Goal: Task Accomplishment & Management: Manage account settings

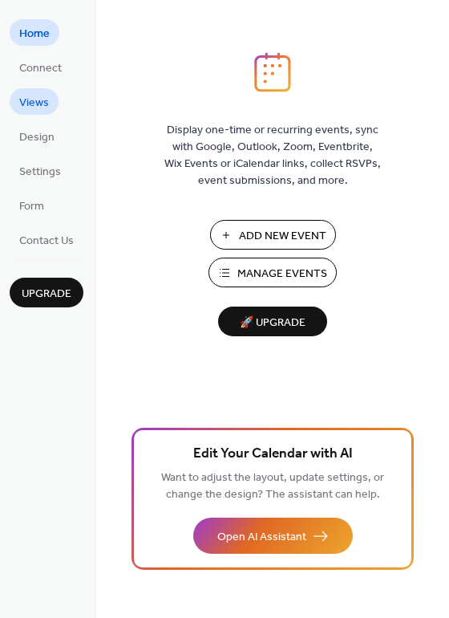
click at [38, 106] on span "Views" at bounding box center [34, 103] width 30 height 17
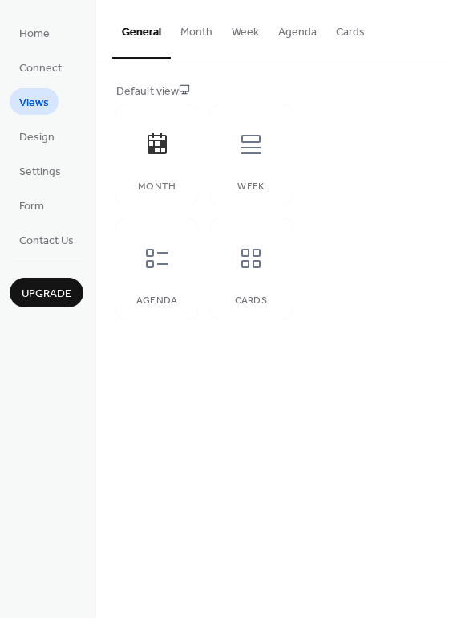
click at [194, 30] on button "Month" at bounding box center [196, 28] width 51 height 57
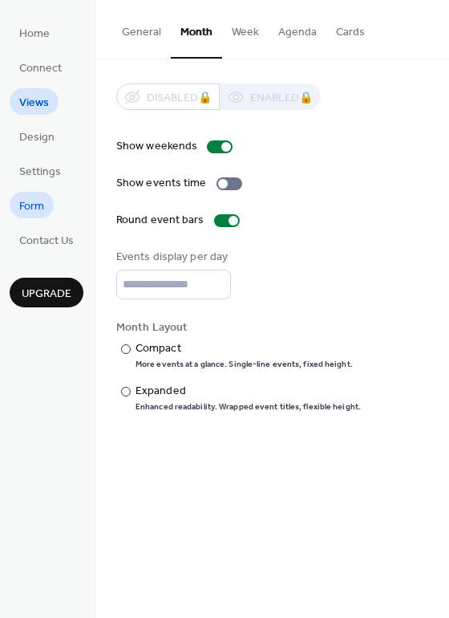
click at [34, 202] on span "Form" at bounding box center [31, 206] width 25 height 17
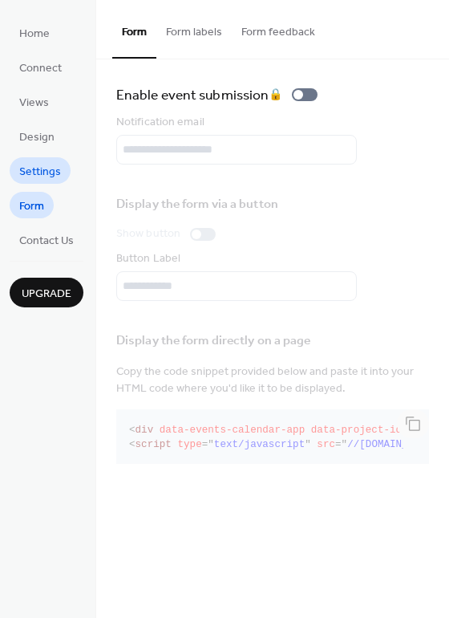
click at [34, 173] on span "Settings" at bounding box center [40, 172] width 42 height 17
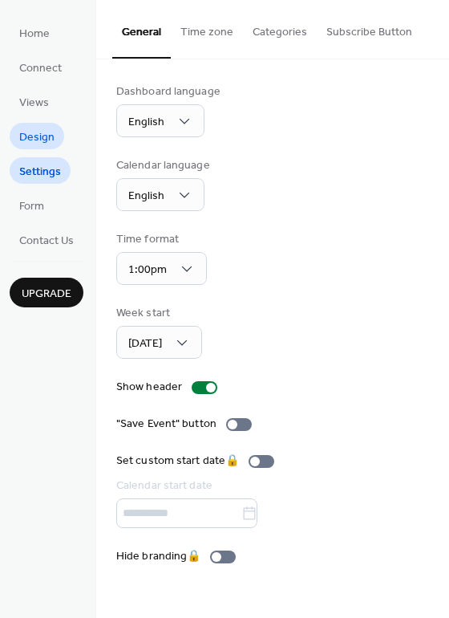
click at [36, 139] on span "Design" at bounding box center [36, 137] width 35 height 17
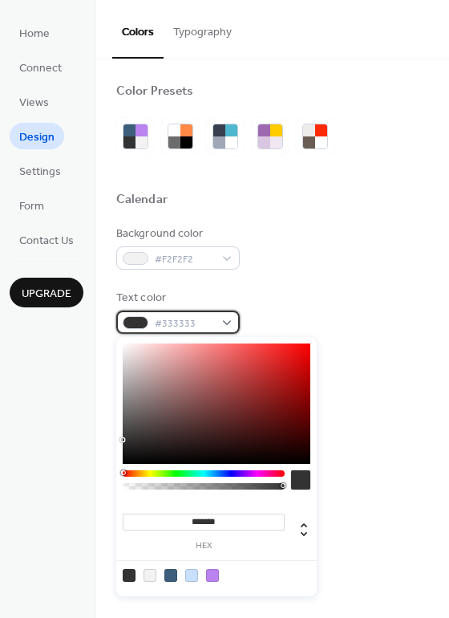
click at [223, 322] on div "#333333" at bounding box center [178, 321] width 124 height 23
type input "*******"
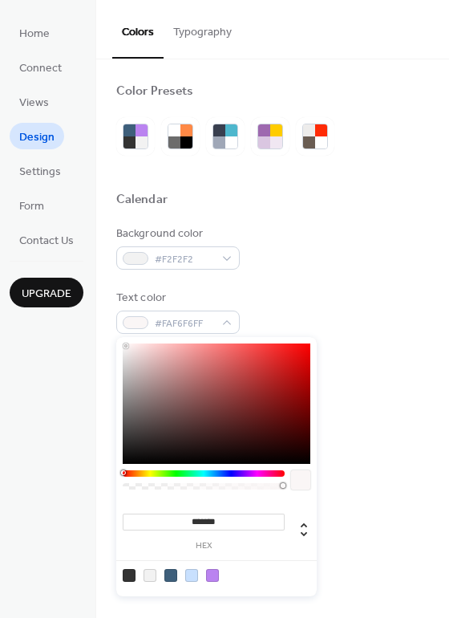
click at [126, 346] on div at bounding box center [217, 403] width 188 height 120
click at [224, 259] on div "#F2F2F2" at bounding box center [178, 257] width 124 height 23
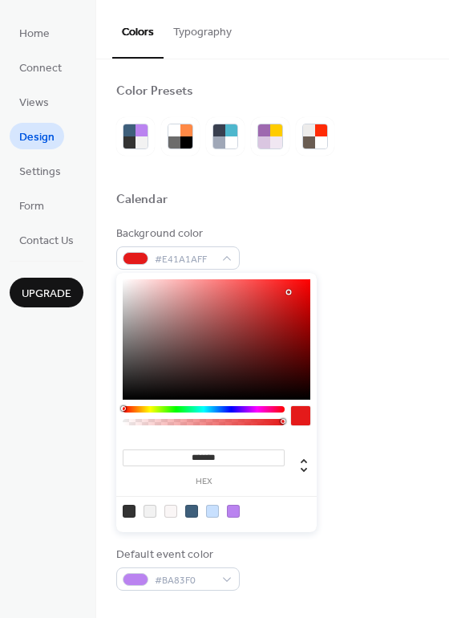
click at [289, 292] on div at bounding box center [217, 339] width 188 height 120
type input "*******"
click at [125, 283] on div at bounding box center [217, 339] width 188 height 120
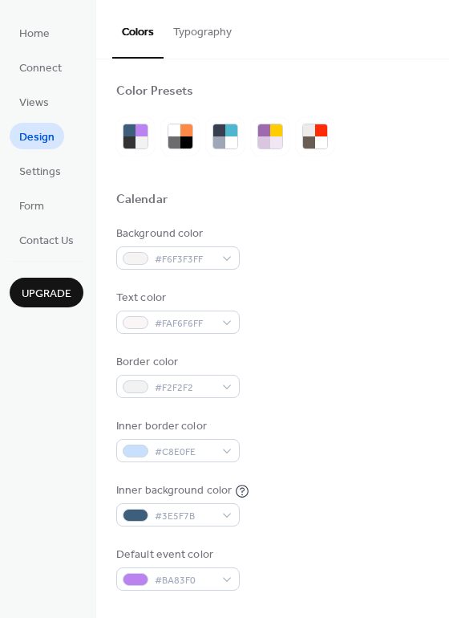
click at [343, 222] on div at bounding box center [272, 219] width 313 height 13
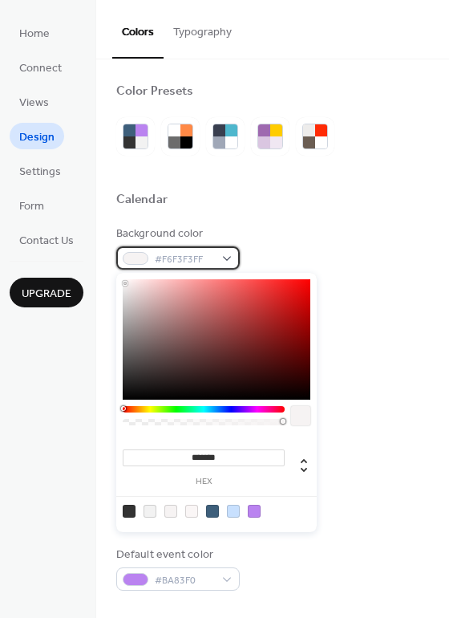
click at [230, 257] on div "#F6F3F3FF" at bounding box center [178, 257] width 124 height 23
type input "*******"
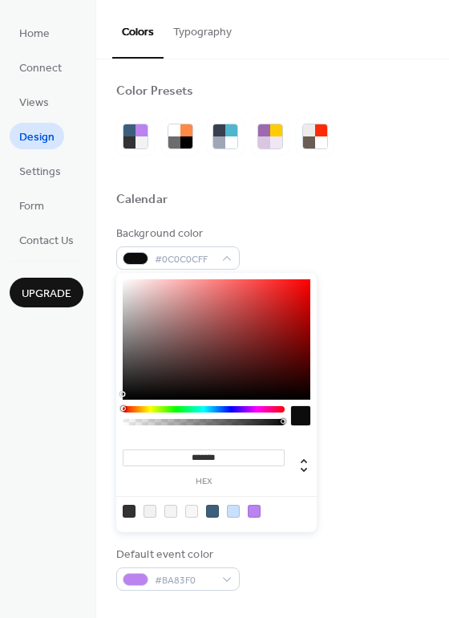
click at [124, 394] on div at bounding box center [217, 339] width 188 height 120
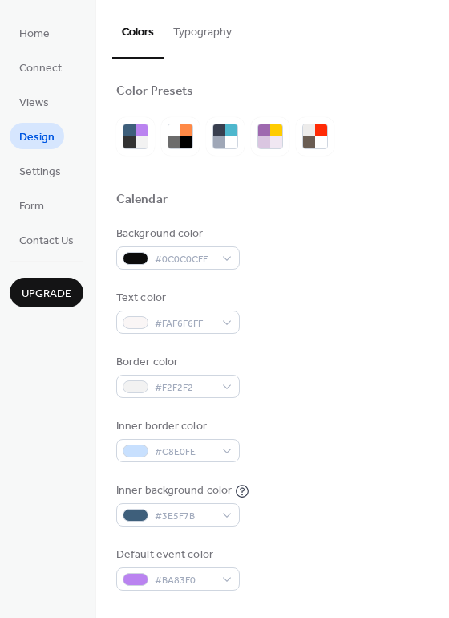
click at [345, 317] on div "Text color #FAF6F6FF" at bounding box center [272, 312] width 313 height 44
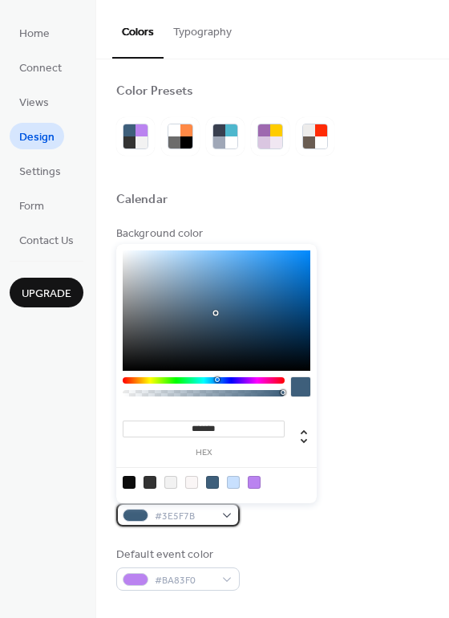
click at [204, 518] on span "#3E5F7B" at bounding box center [184, 516] width 59 height 17
type input "*******"
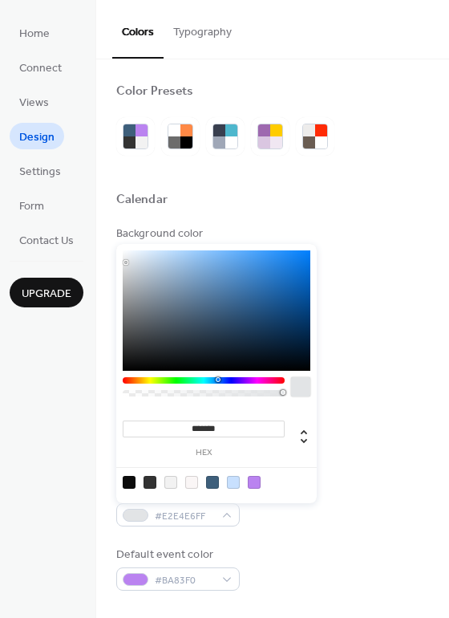
click at [126, 262] on div at bounding box center [217, 310] width 188 height 120
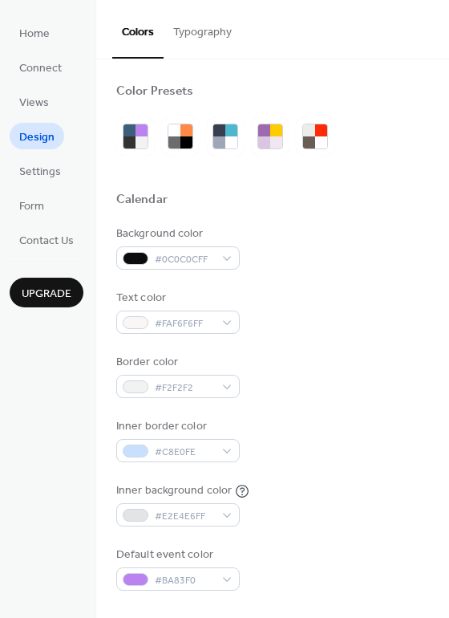
click at [372, 234] on div "Background color #0C0C0CFF" at bounding box center [272, 247] width 313 height 44
click at [225, 323] on div "#FAF6F6FF" at bounding box center [178, 321] width 124 height 23
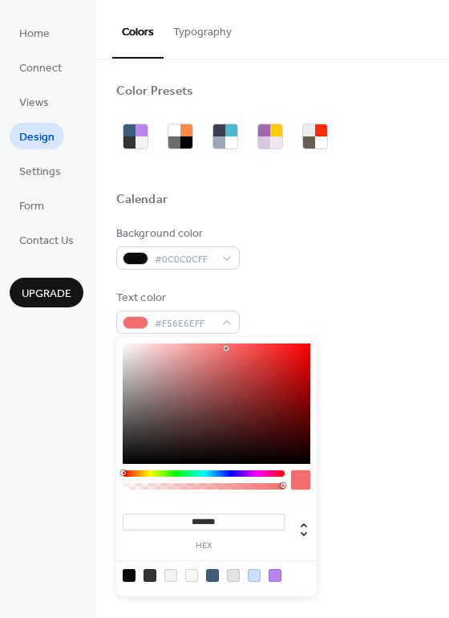
click at [223, 346] on div at bounding box center [217, 403] width 188 height 120
click at [287, 346] on div at bounding box center [217, 403] width 188 height 120
type input "*******"
click at [302, 346] on div at bounding box center [217, 403] width 188 height 120
click at [205, 30] on button "Typography" at bounding box center [203, 28] width 78 height 57
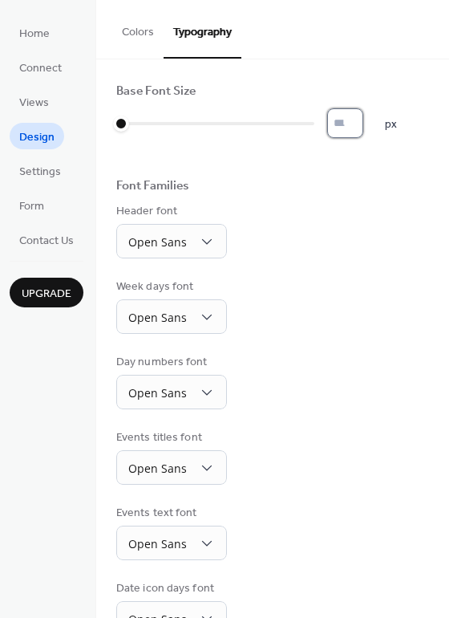
click at [351, 117] on input "*" at bounding box center [345, 123] width 36 height 30
click at [355, 116] on input "*" at bounding box center [345, 123] width 36 height 30
type input "**"
click at [355, 116] on input "**" at bounding box center [345, 123] width 36 height 30
click at [30, 107] on span "Views" at bounding box center [34, 103] width 30 height 17
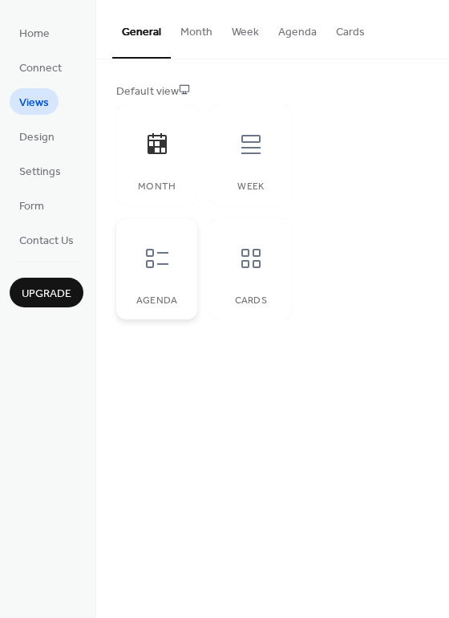
click at [156, 279] on div at bounding box center [157, 258] width 48 height 48
click at [249, 283] on div "Cards" at bounding box center [250, 268] width 81 height 101
click at [155, 151] on icon at bounding box center [157, 145] width 26 height 26
click at [36, 142] on span "Design" at bounding box center [36, 137] width 35 height 17
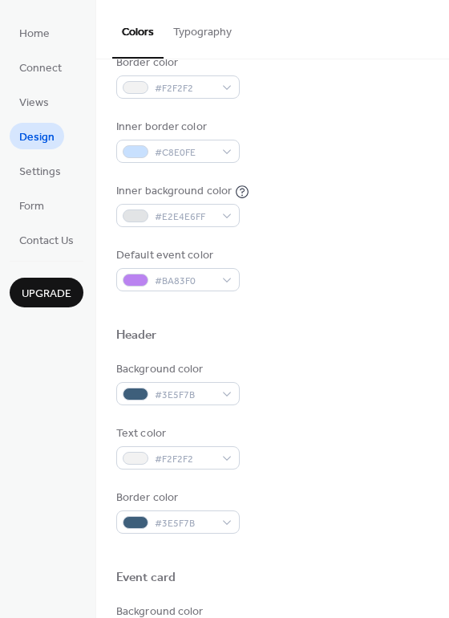
scroll to position [205, 0]
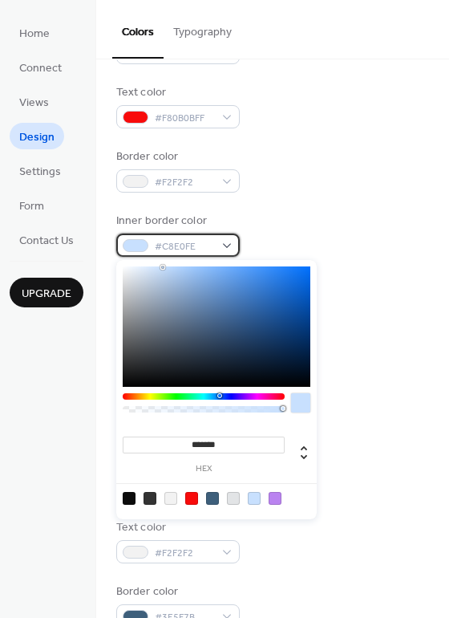
click at [224, 247] on div "#C8E0FE" at bounding box center [178, 244] width 124 height 23
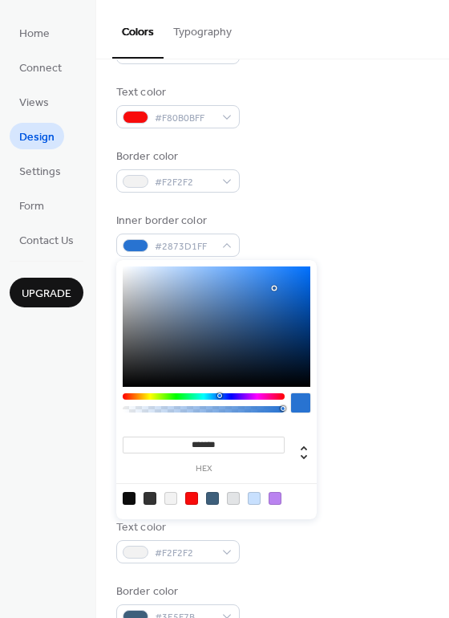
click at [274, 288] on div at bounding box center [217, 326] width 188 height 120
type input "*******"
click at [288, 283] on div at bounding box center [217, 326] width 188 height 120
click at [294, 196] on div "Background color #0C0C0CFF Text color #F80B0BFF Border color #F2F2F2 Inner bord…" at bounding box center [272, 202] width 313 height 365
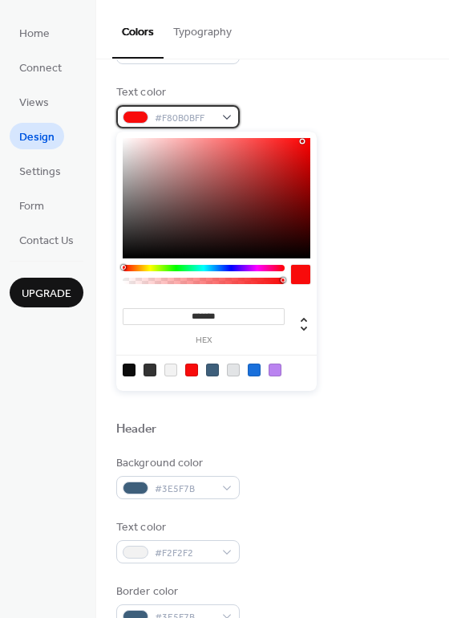
click at [225, 115] on div "#F80B0BFF" at bounding box center [178, 116] width 124 height 23
click at [124, 252] on div at bounding box center [217, 198] width 188 height 120
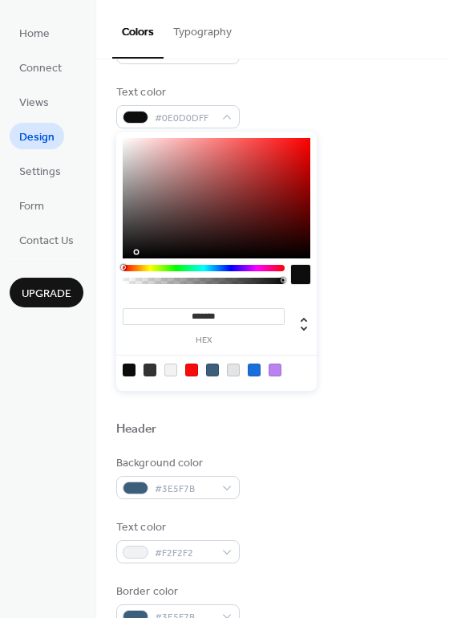
type input "*******"
click at [273, 152] on div at bounding box center [217, 198] width 188 height 120
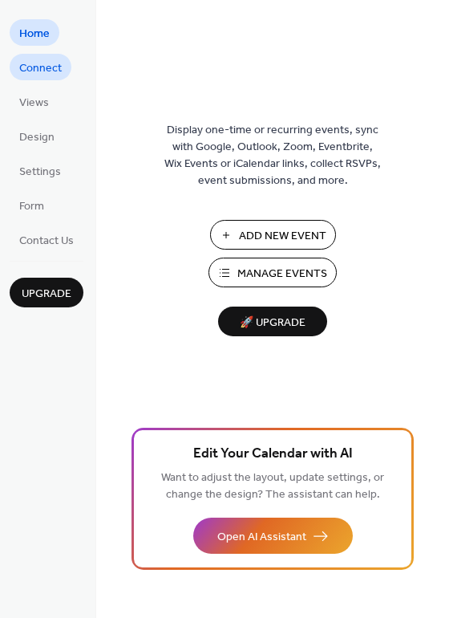
click at [41, 66] on span "Connect" at bounding box center [40, 68] width 43 height 17
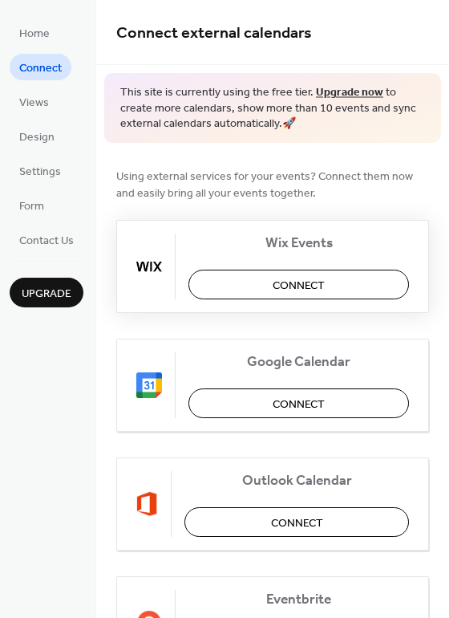
click at [281, 279] on span "Connect" at bounding box center [299, 285] width 52 height 17
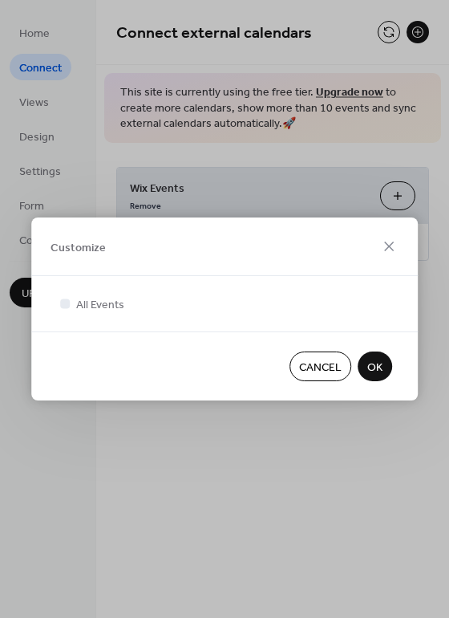
click at [373, 362] on span "OK" at bounding box center [374, 367] width 15 height 17
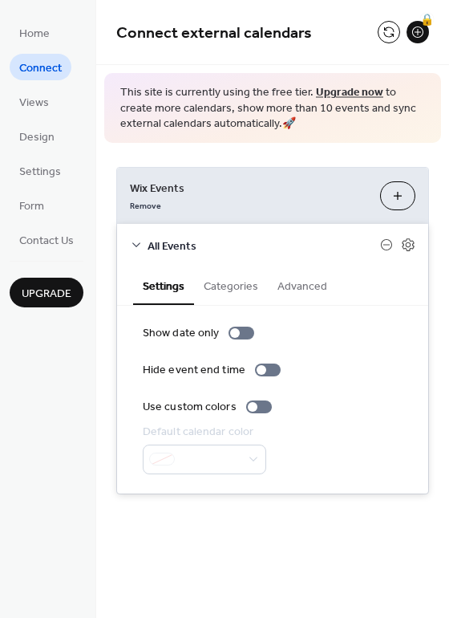
click at [45, 286] on span "Upgrade" at bounding box center [47, 294] width 50 height 17
